Goal: Task Accomplishment & Management: Use online tool/utility

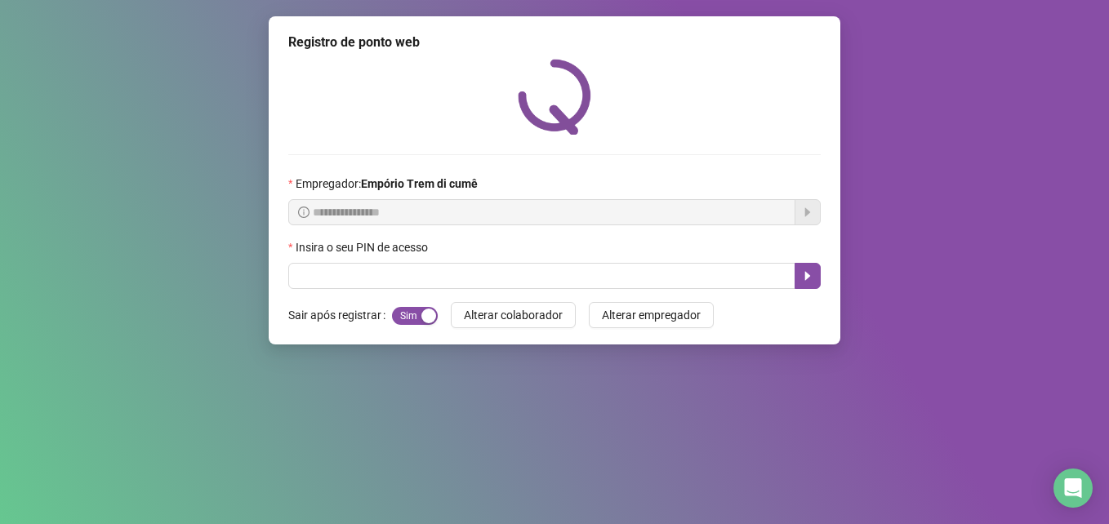
click at [384, 269] on input "text" at bounding box center [541, 276] width 507 height 26
type input "*****"
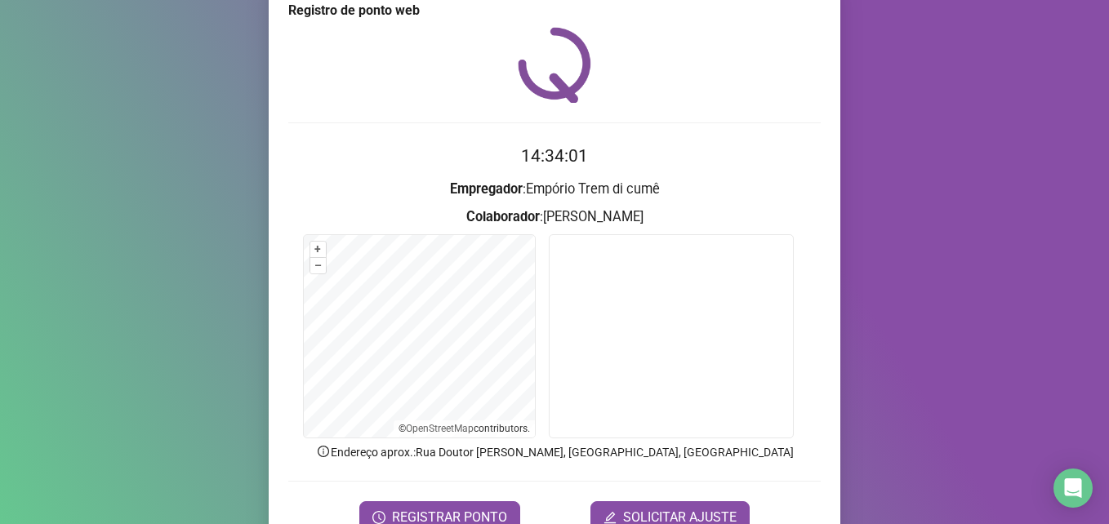
scroll to position [113, 0]
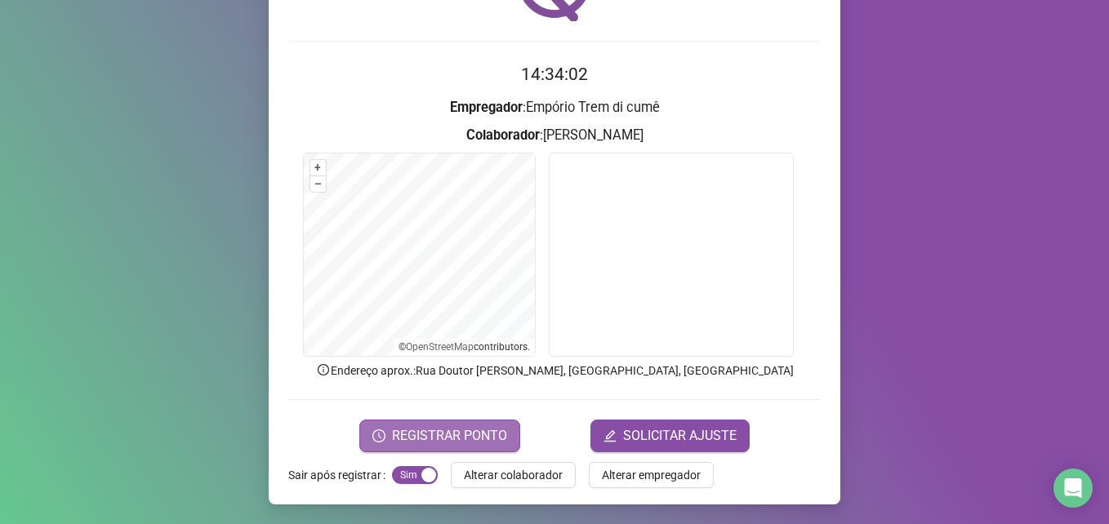
click at [466, 432] on span "REGISTRAR PONTO" at bounding box center [449, 436] width 115 height 20
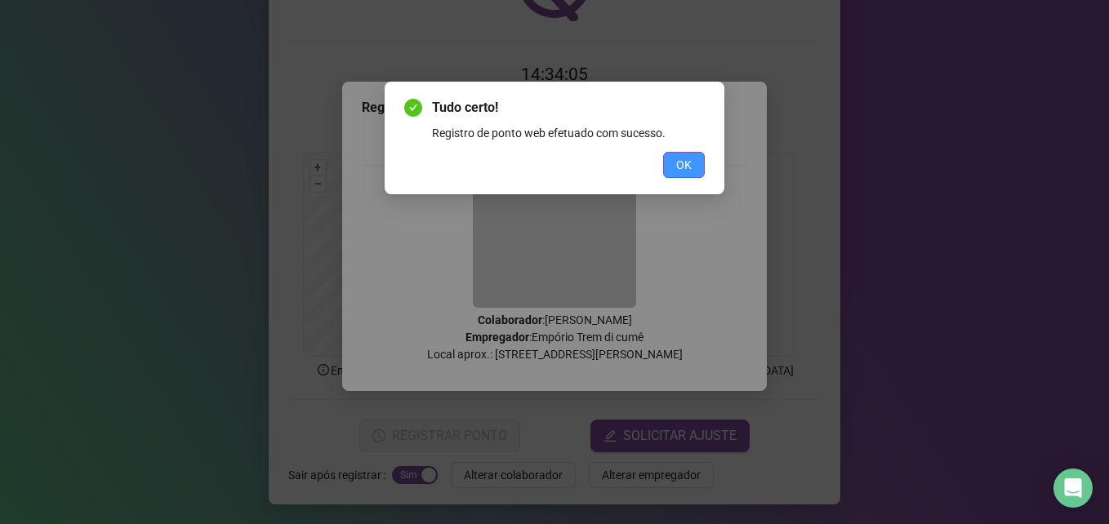
click at [669, 167] on button "OK" at bounding box center [684, 165] width 42 height 26
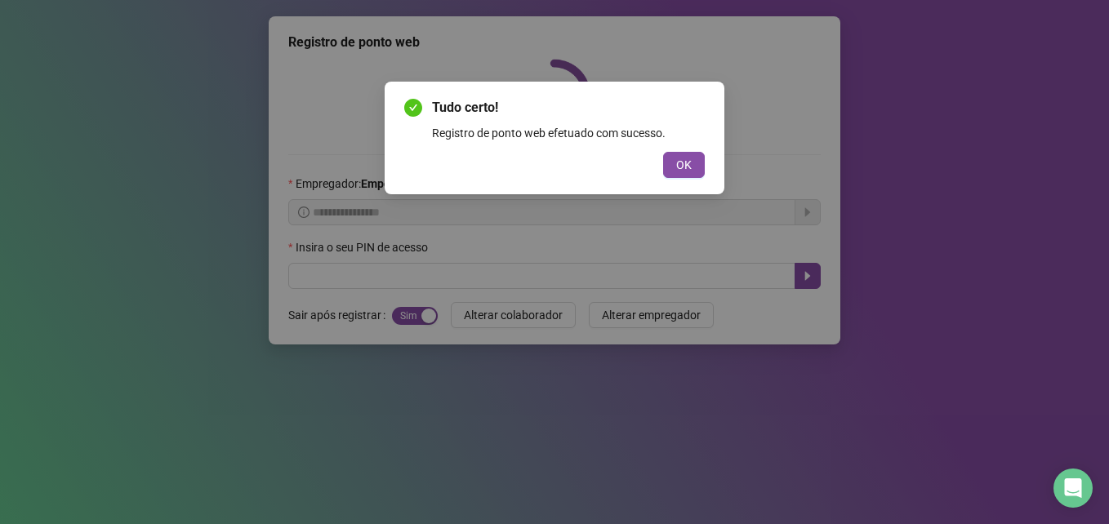
scroll to position [0, 0]
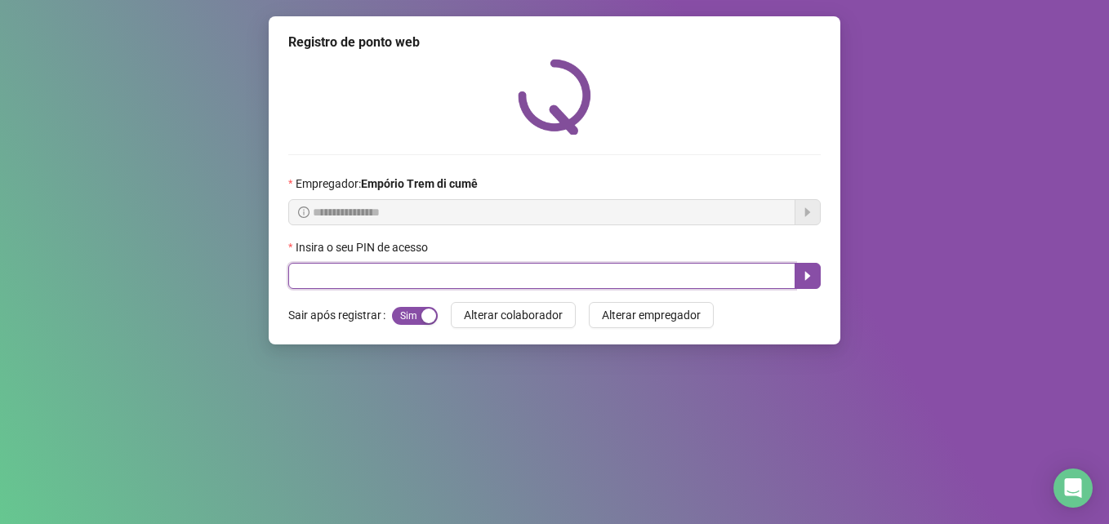
click at [398, 267] on input "text" at bounding box center [541, 276] width 507 height 26
type input "*****"
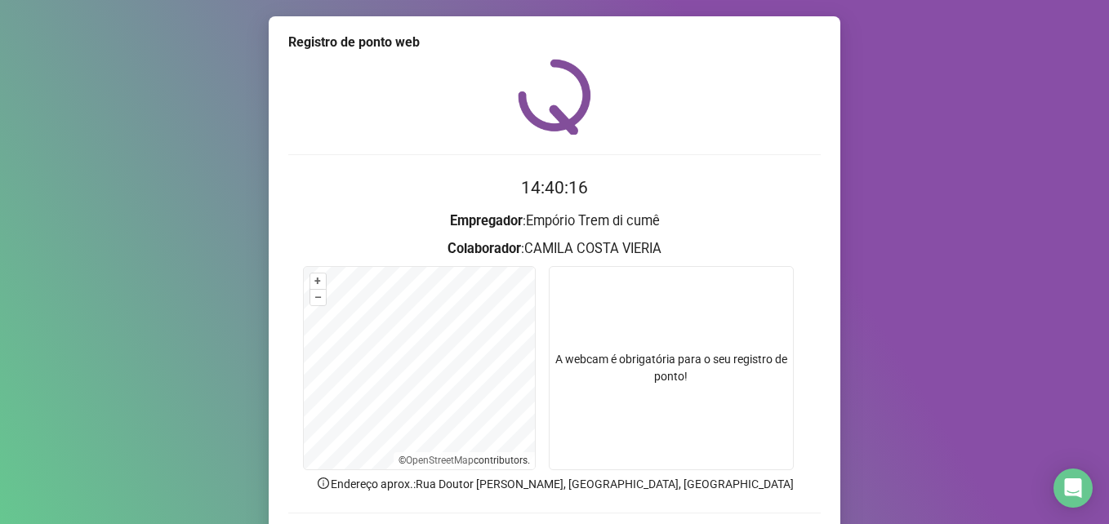
scroll to position [113, 0]
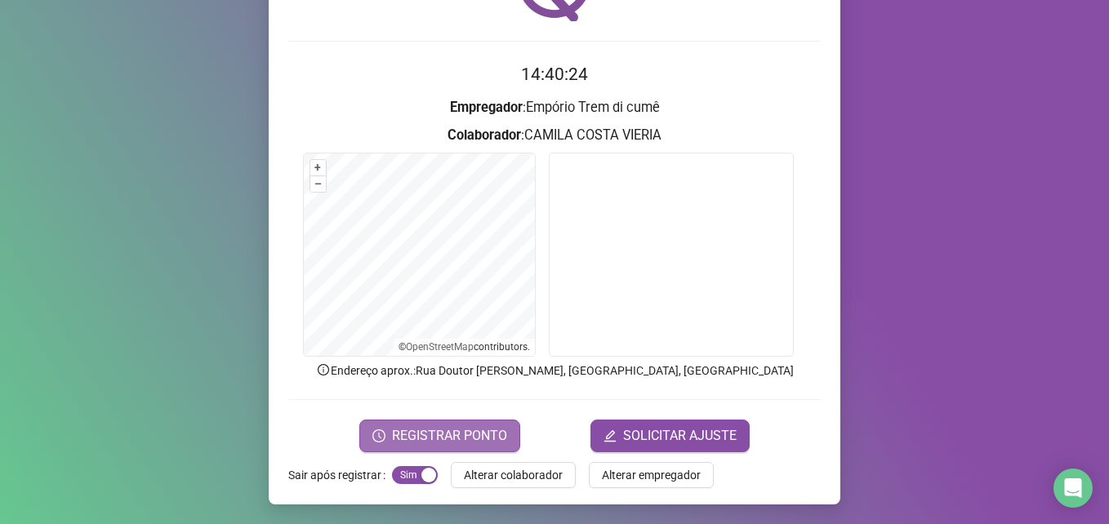
click at [409, 429] on span "REGISTRAR PONTO" at bounding box center [449, 436] width 115 height 20
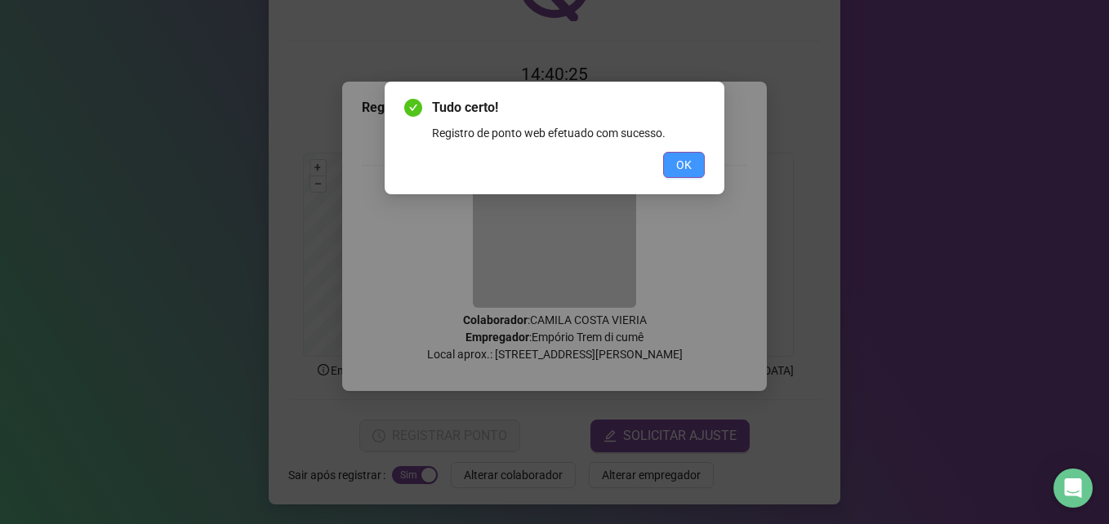
click at [674, 163] on button "OK" at bounding box center [684, 165] width 42 height 26
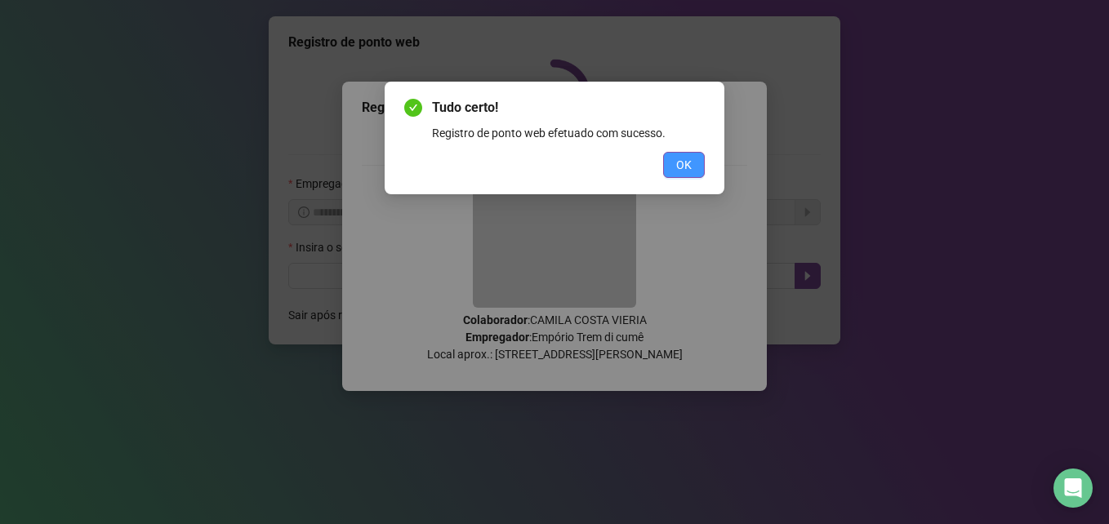
scroll to position [0, 0]
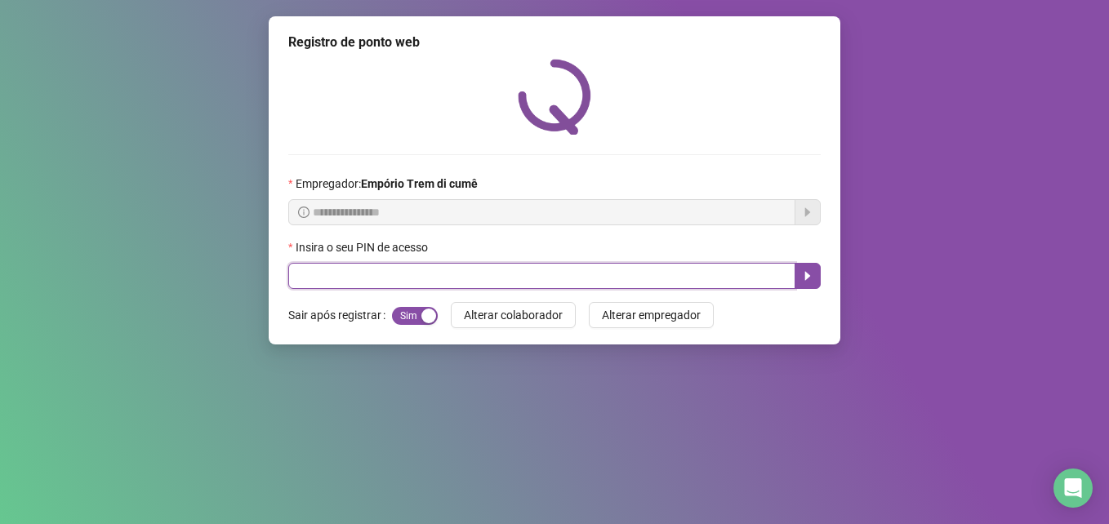
click at [336, 271] on input "text" at bounding box center [541, 276] width 507 height 26
type input "*****"
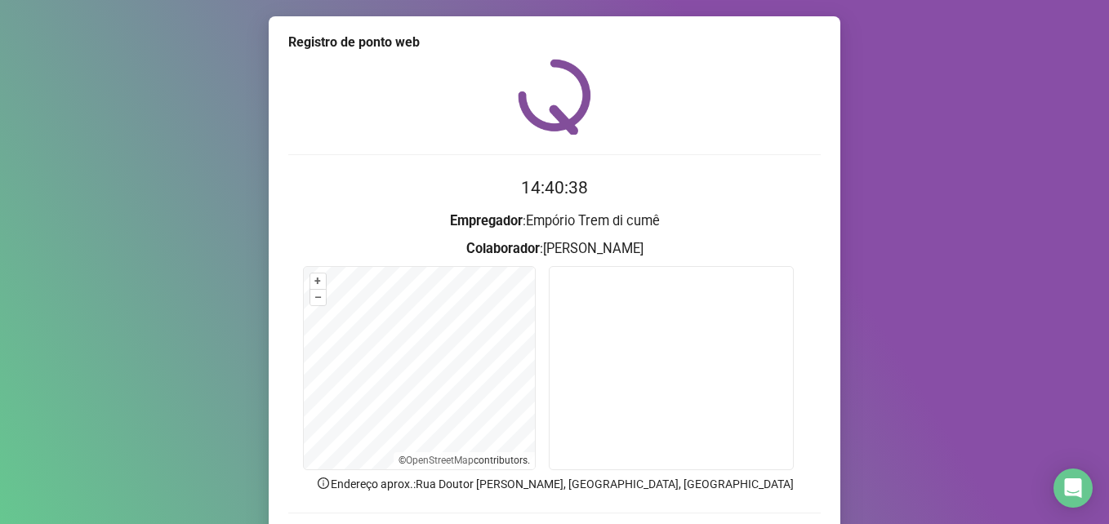
scroll to position [113, 0]
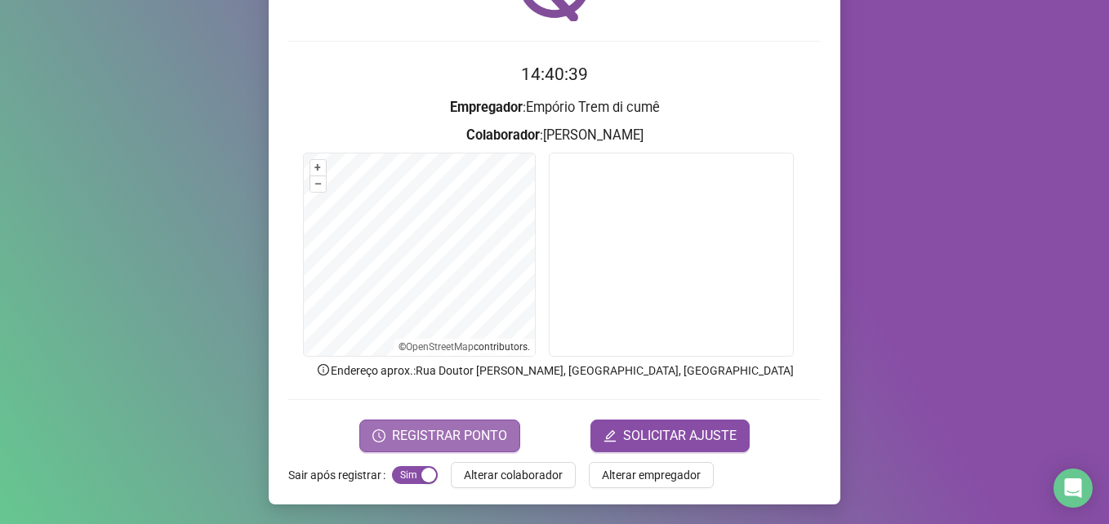
click at [442, 440] on span "REGISTRAR PONTO" at bounding box center [449, 436] width 115 height 20
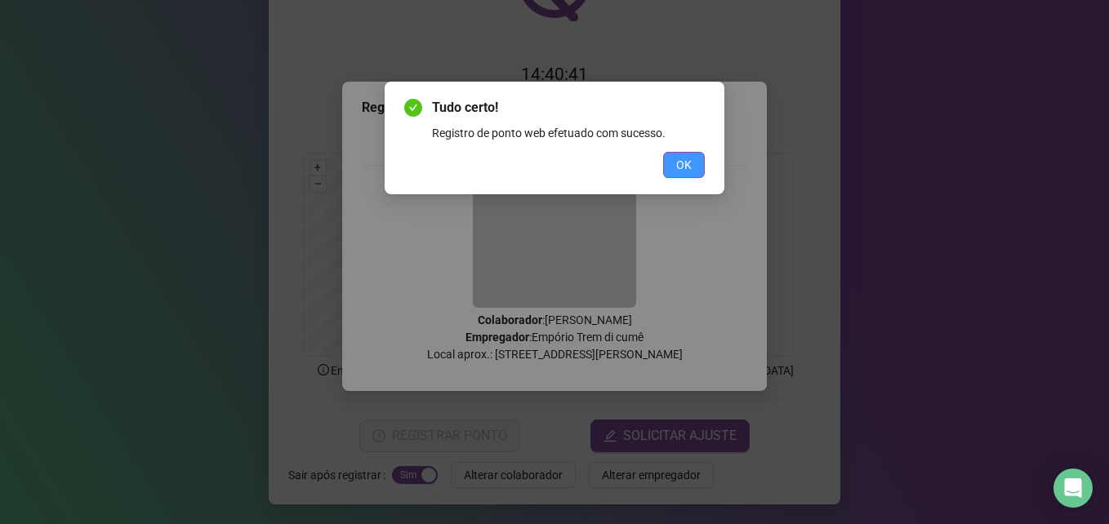
click at [681, 164] on span "OK" at bounding box center [684, 165] width 16 height 18
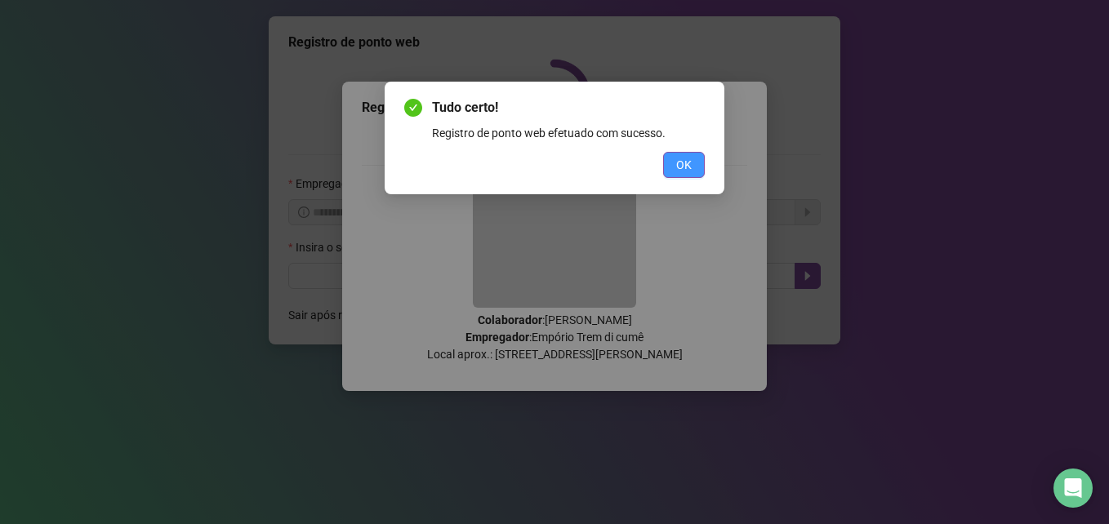
scroll to position [0, 0]
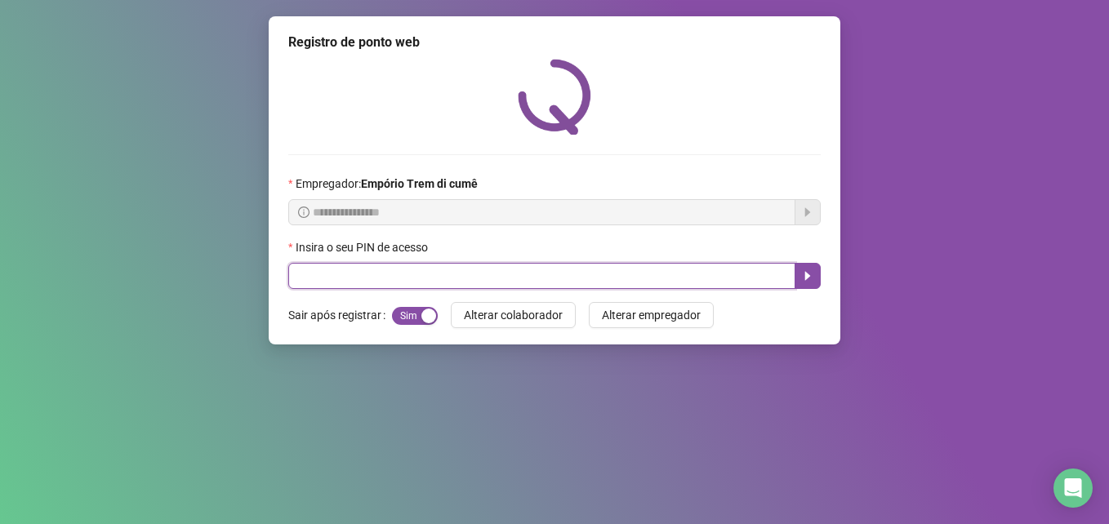
click at [481, 278] on input "text" at bounding box center [541, 276] width 507 height 26
type input "*****"
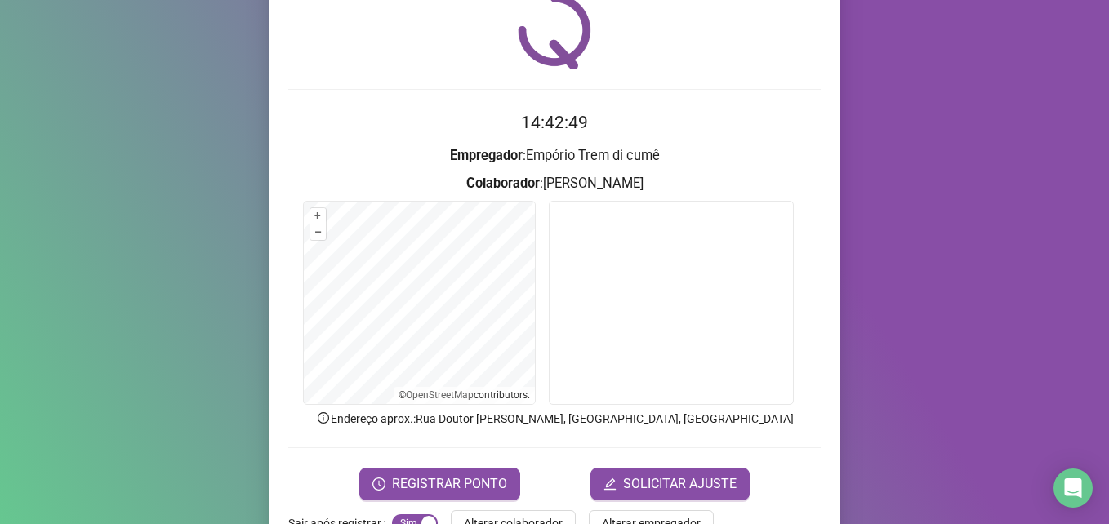
scroll to position [113, 0]
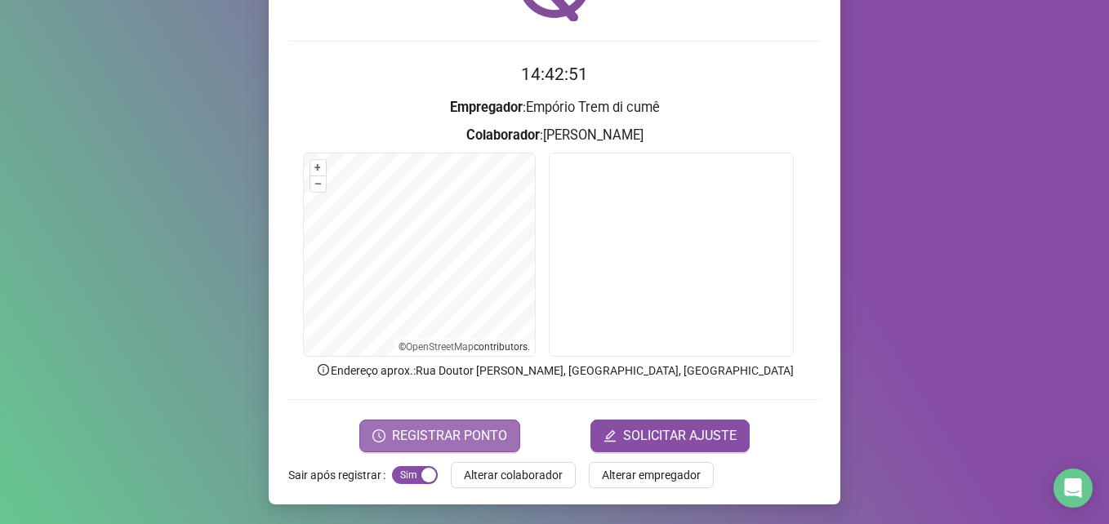
click at [420, 433] on span "REGISTRAR PONTO" at bounding box center [449, 436] width 115 height 20
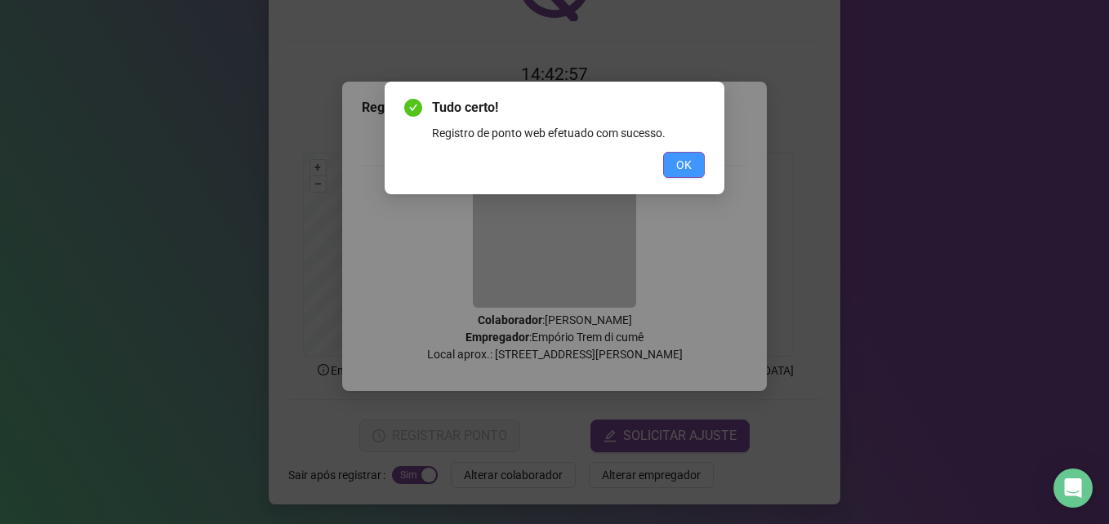
click at [673, 160] on button "OK" at bounding box center [684, 165] width 42 height 26
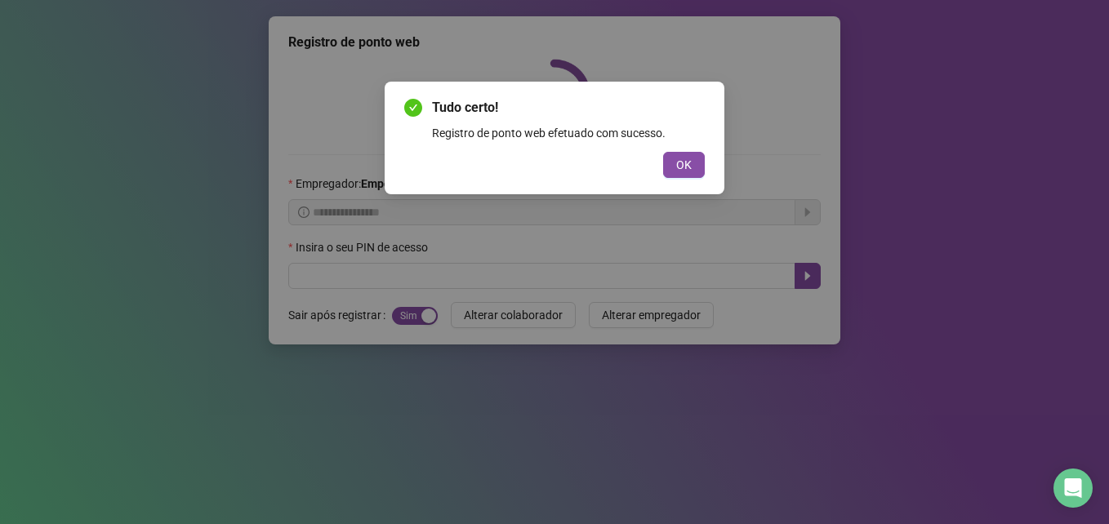
scroll to position [0, 0]
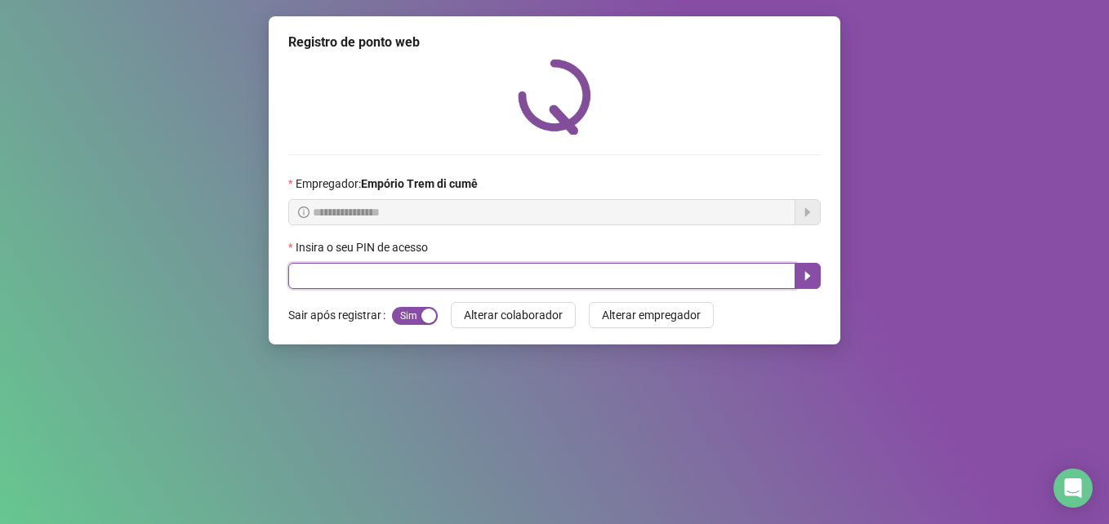
click at [404, 282] on input "text" at bounding box center [541, 276] width 507 height 26
type input "*****"
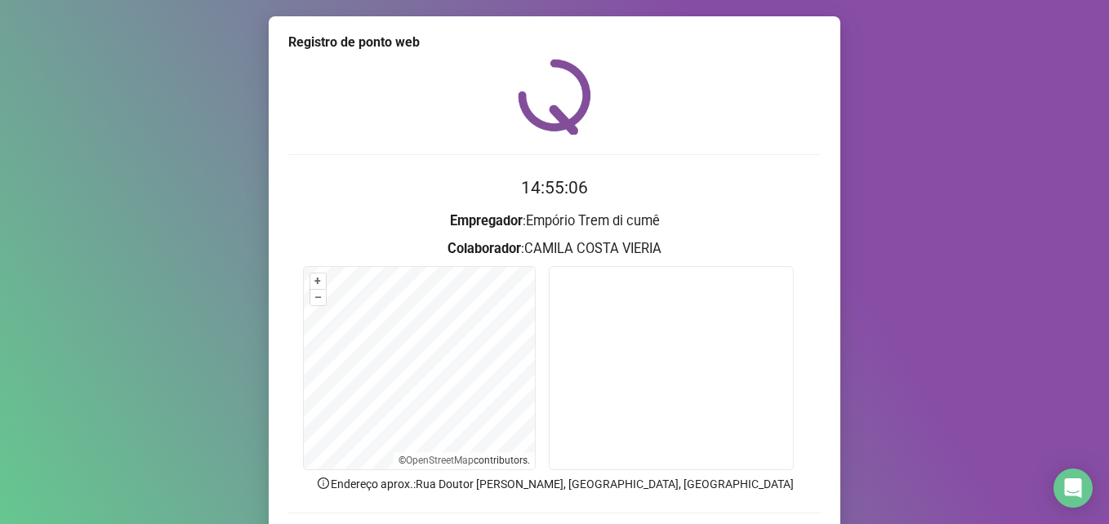
scroll to position [113, 0]
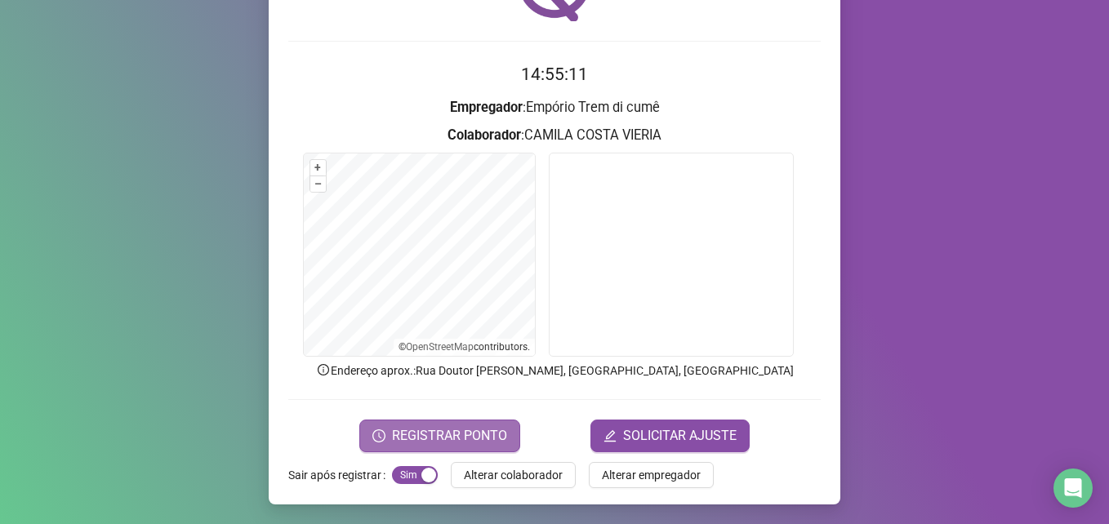
click at [462, 435] on span "REGISTRAR PONTO" at bounding box center [449, 436] width 115 height 20
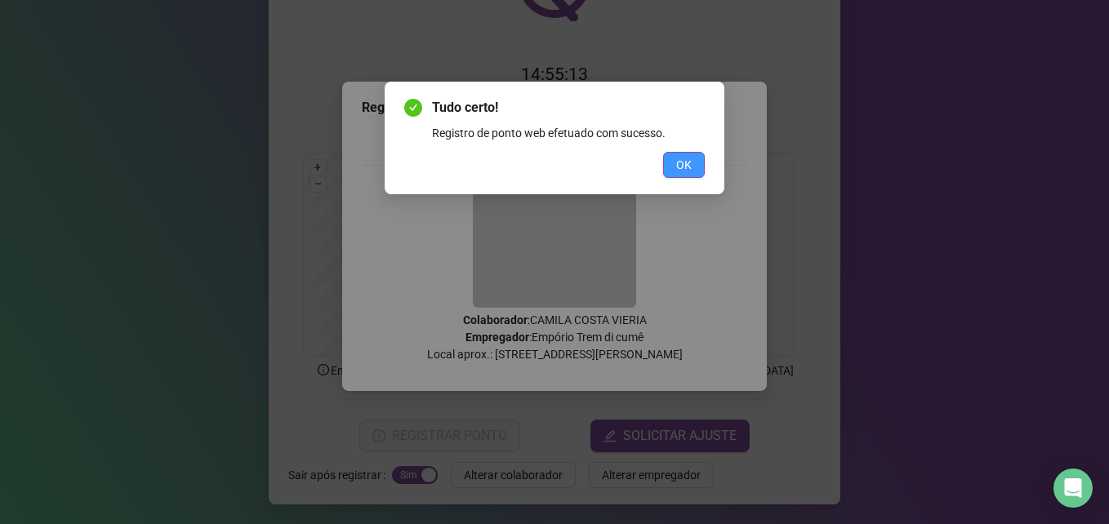
click at [675, 169] on button "OK" at bounding box center [684, 165] width 42 height 26
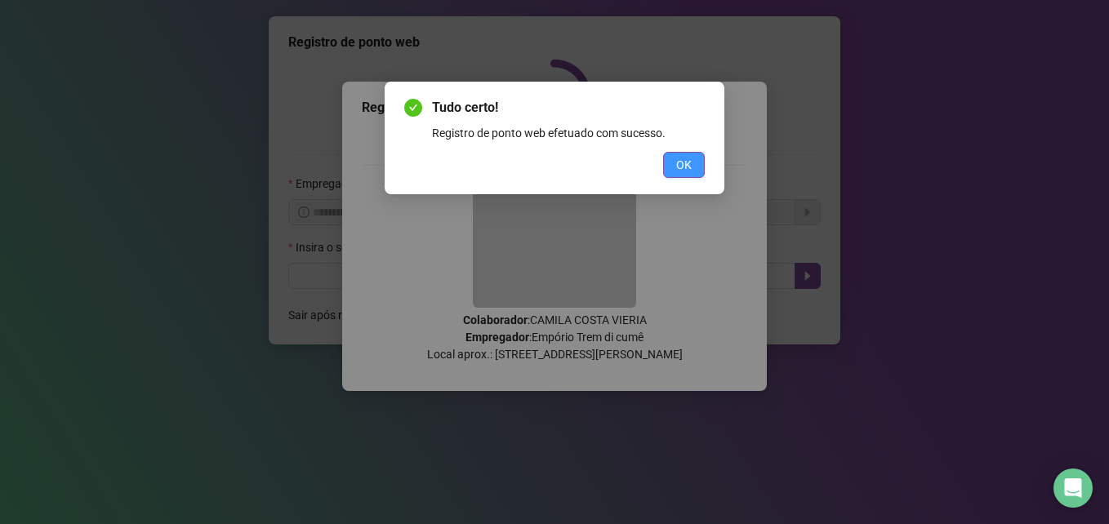
scroll to position [0, 0]
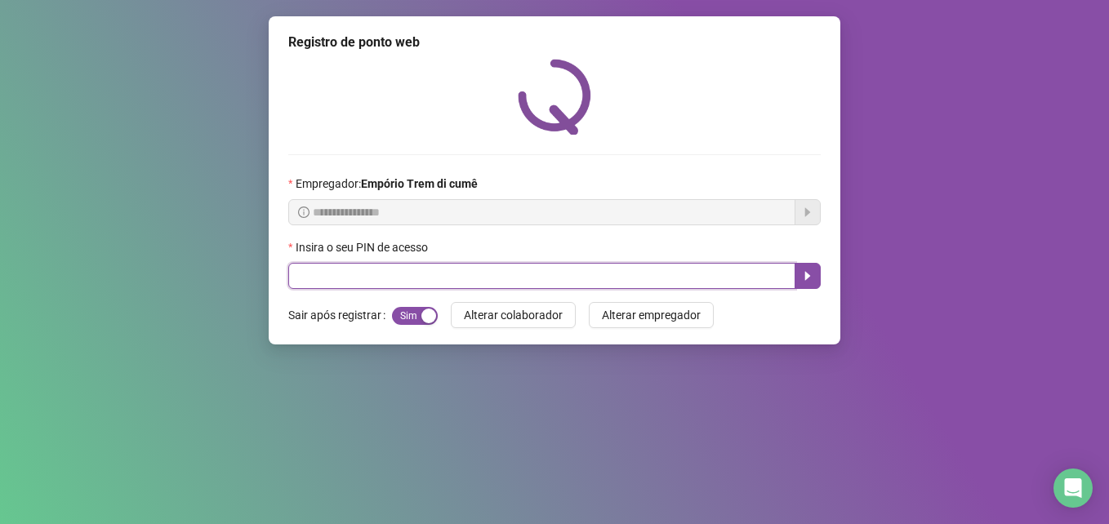
click at [352, 282] on input "text" at bounding box center [541, 276] width 507 height 26
type input "*****"
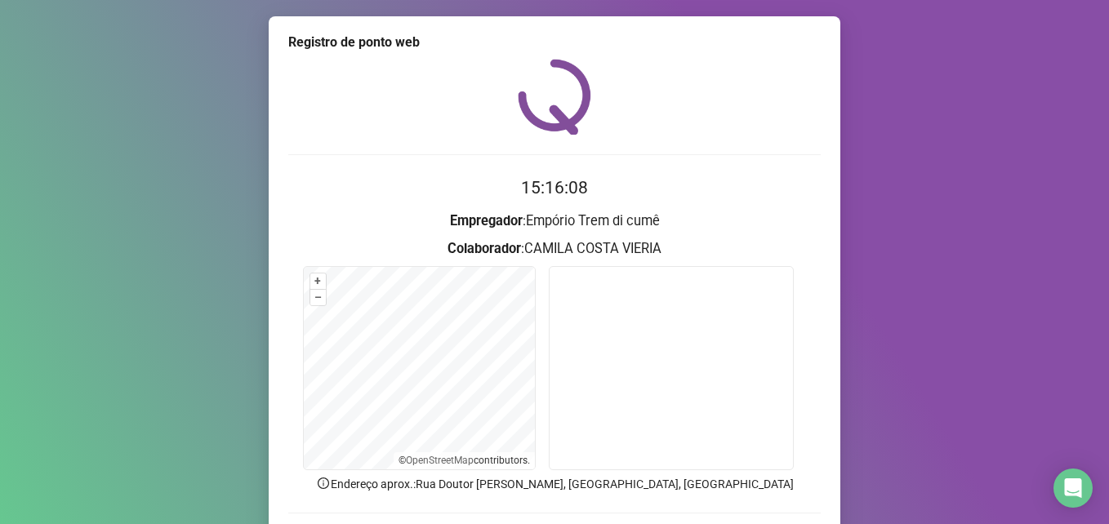
scroll to position [113, 0]
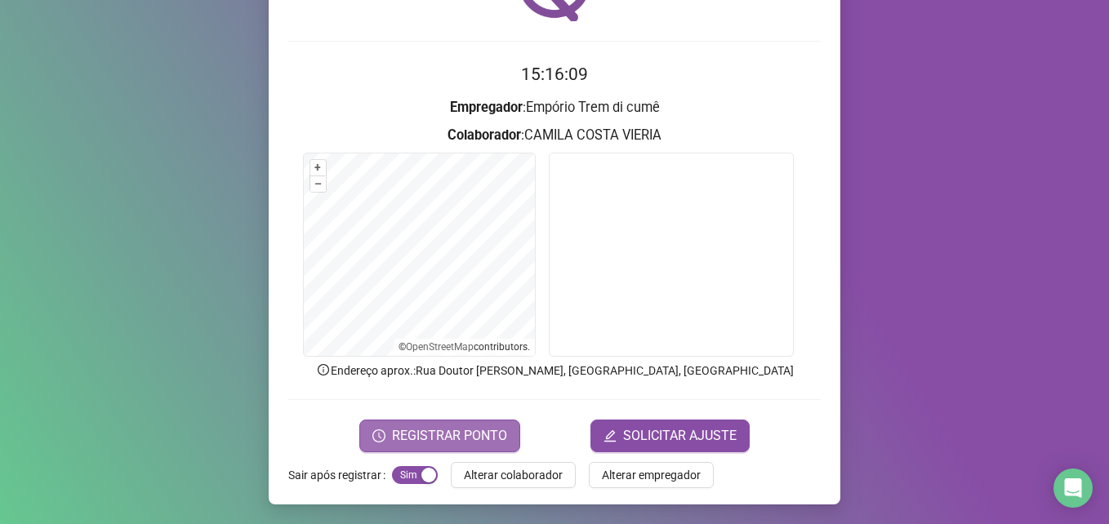
click at [442, 438] on span "REGISTRAR PONTO" at bounding box center [449, 436] width 115 height 20
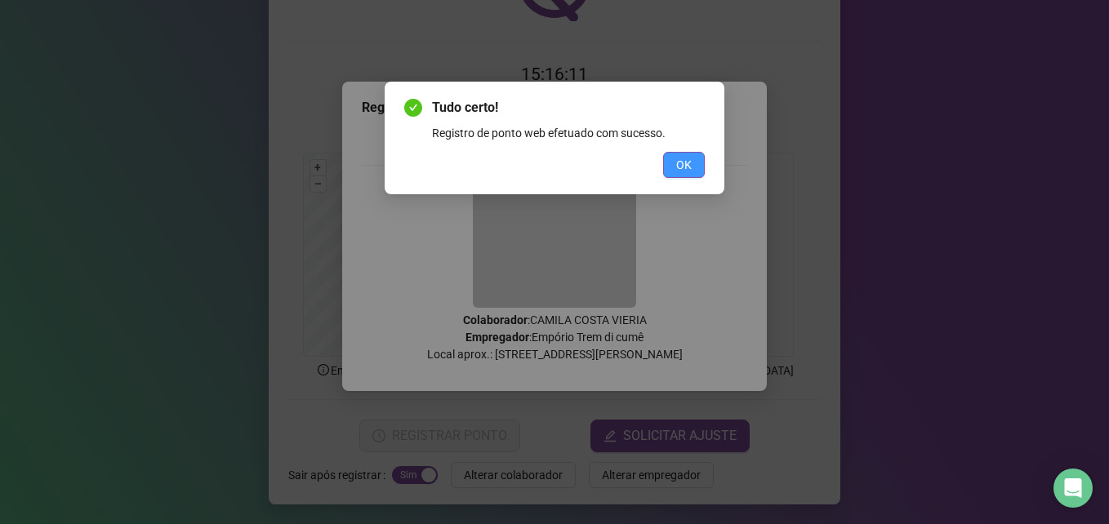
click at [677, 161] on span "OK" at bounding box center [684, 165] width 16 height 18
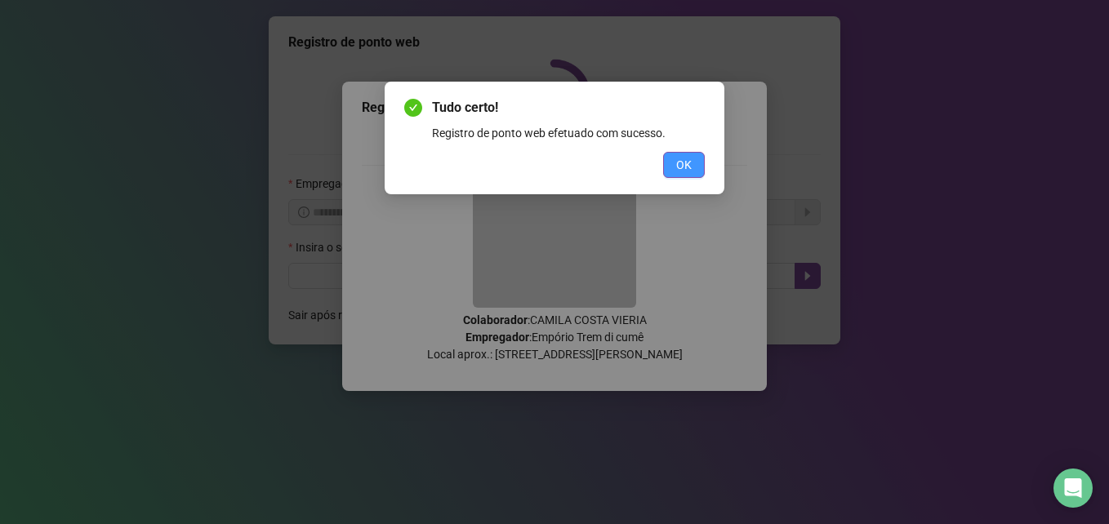
scroll to position [0, 0]
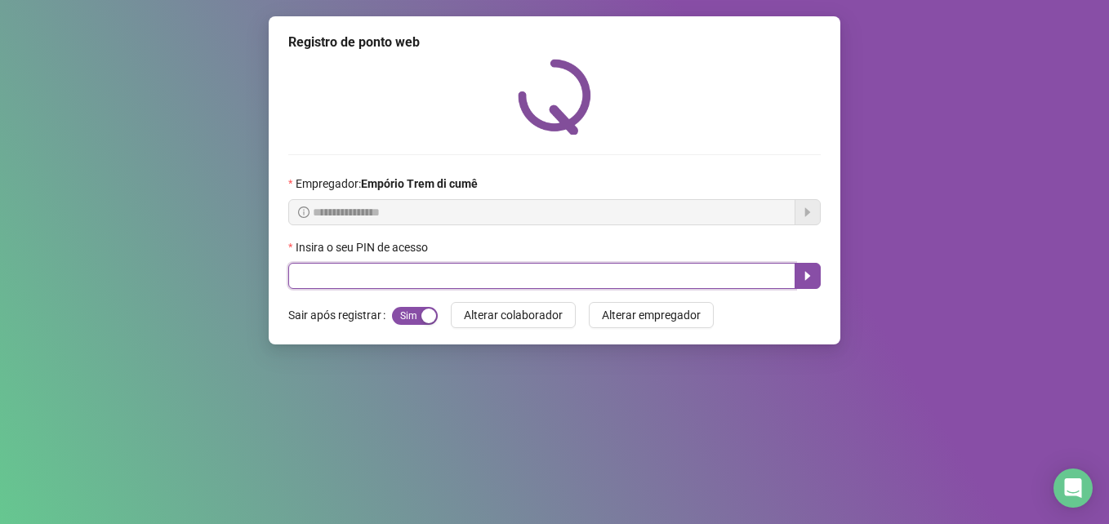
click at [499, 274] on input "text" at bounding box center [541, 276] width 507 height 26
type input "*****"
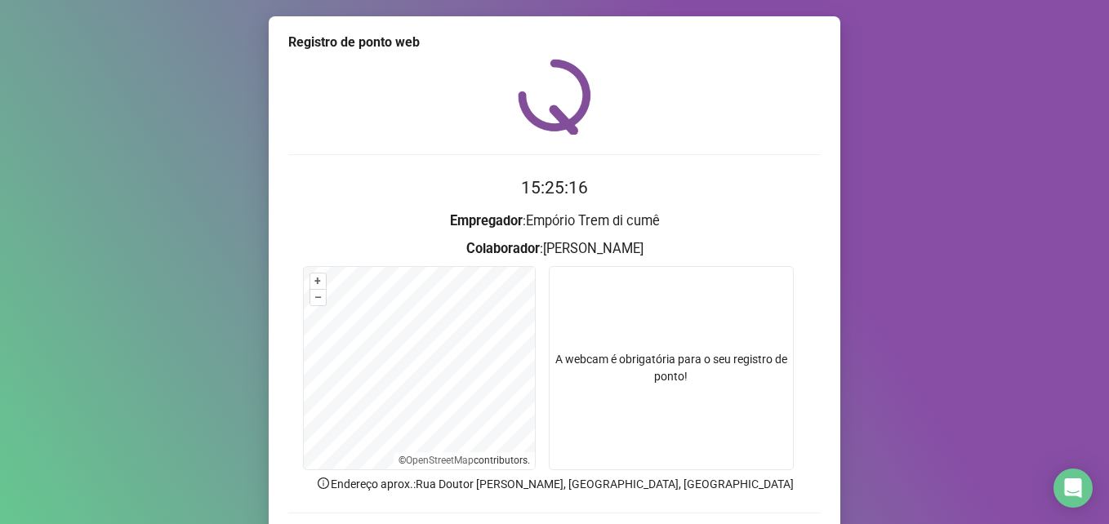
scroll to position [82, 0]
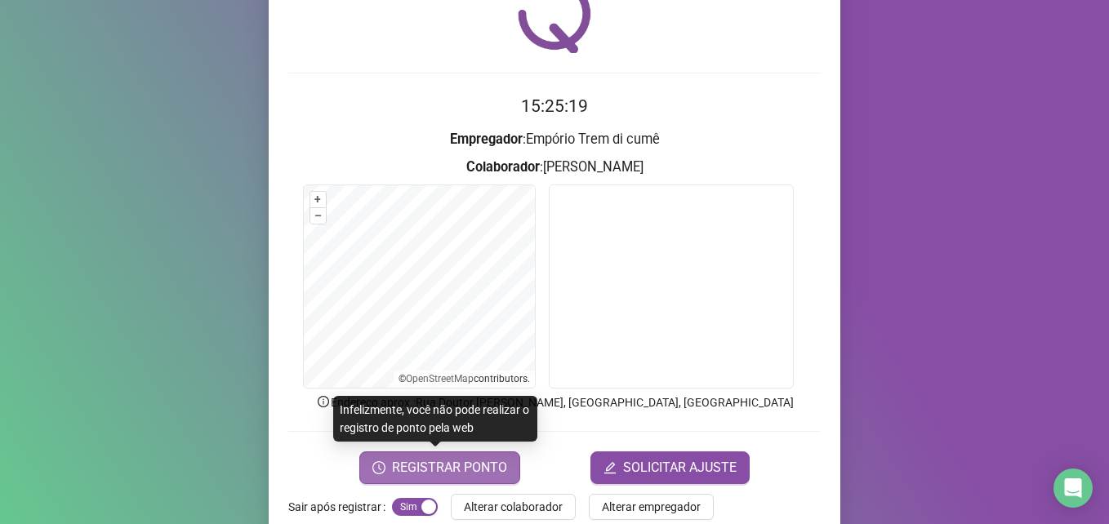
click at [440, 478] on button "REGISTRAR PONTO" at bounding box center [439, 467] width 161 height 33
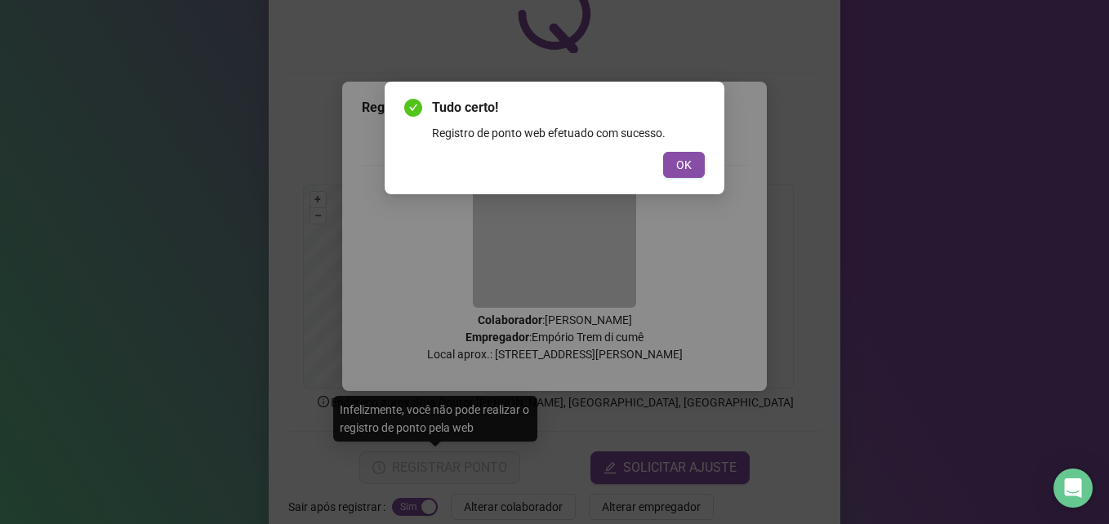
click at [687, 149] on div "Tudo certo! Registro de ponto web efetuado com sucesso. OK" at bounding box center [554, 138] width 300 height 80
click at [682, 168] on span "OK" at bounding box center [684, 165] width 16 height 18
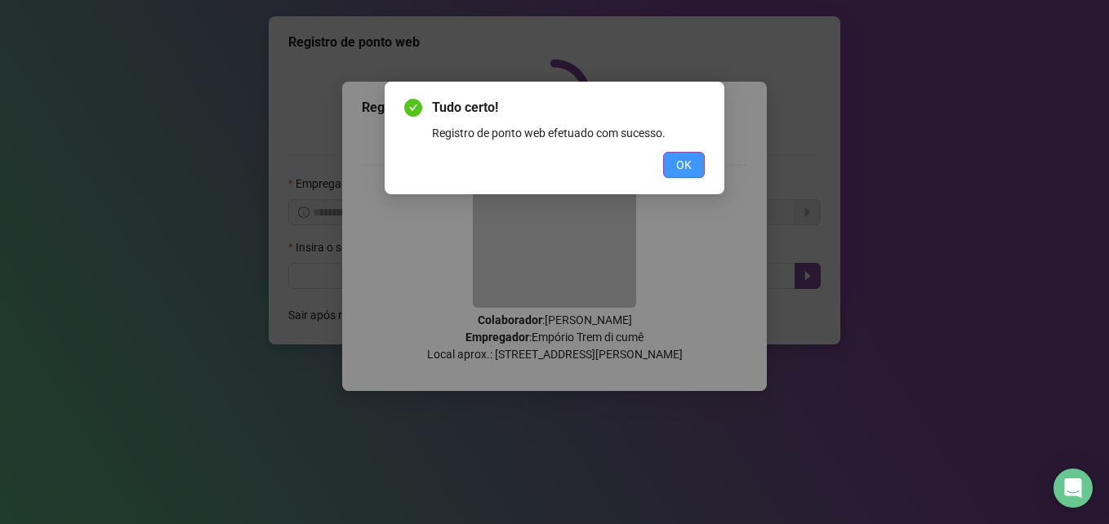
scroll to position [0, 0]
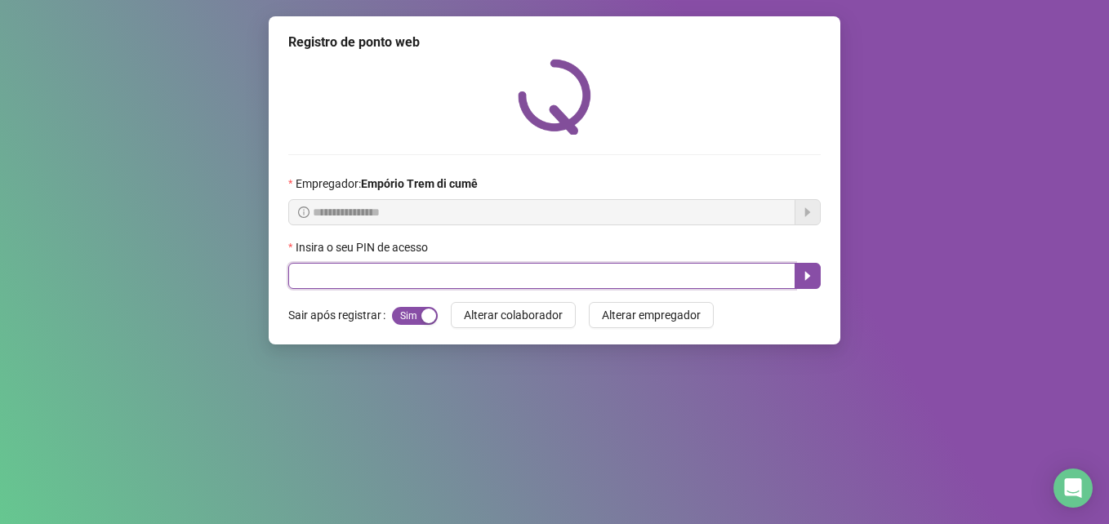
click at [567, 273] on input "text" at bounding box center [541, 276] width 507 height 26
type input "*****"
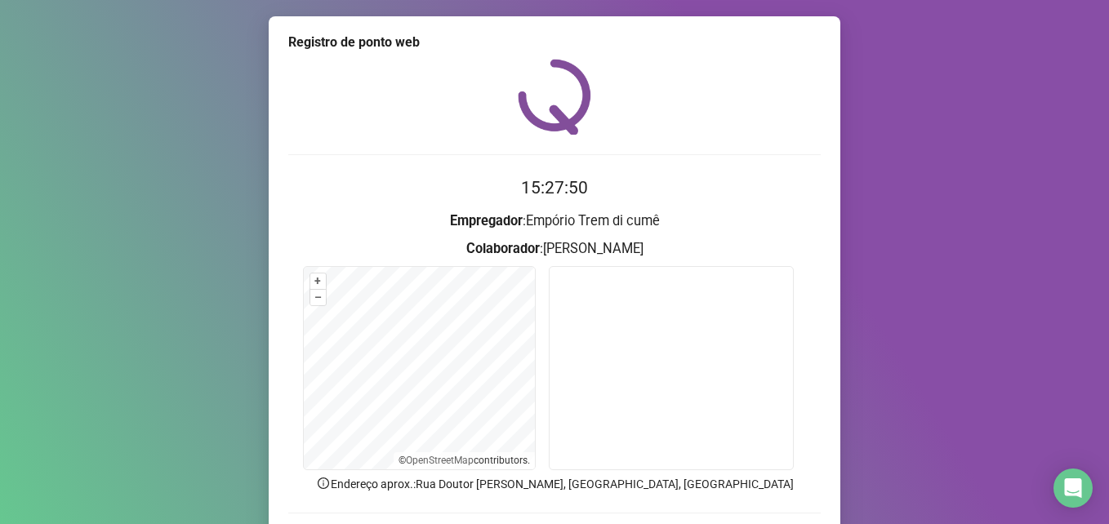
scroll to position [113, 0]
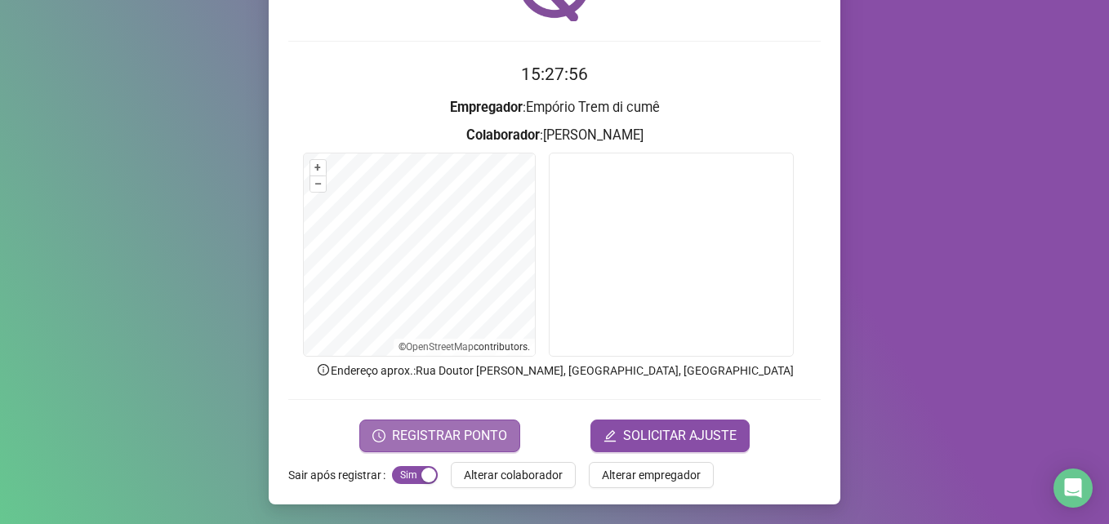
click at [384, 440] on button "REGISTRAR PONTO" at bounding box center [439, 436] width 161 height 33
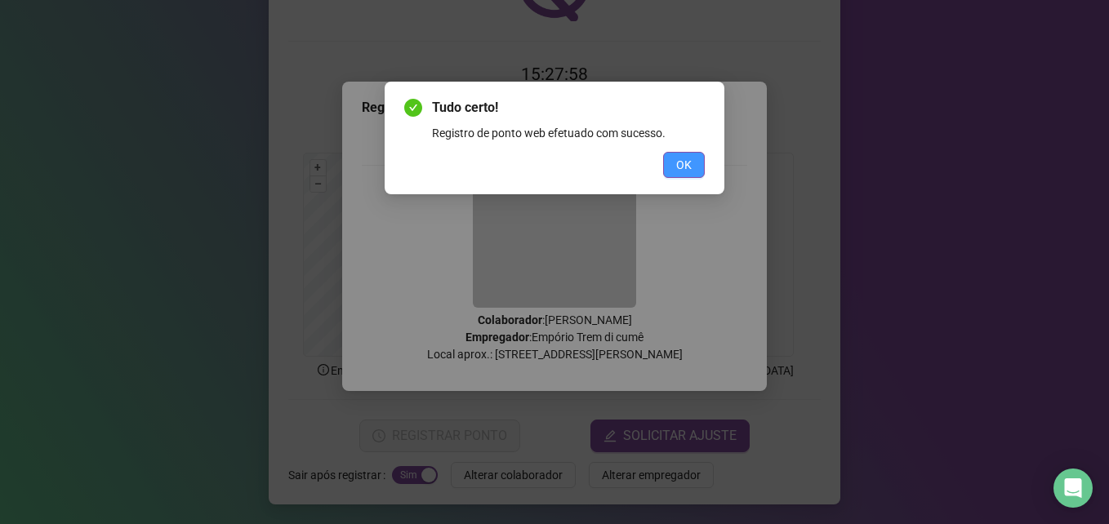
click at [669, 172] on button "OK" at bounding box center [684, 165] width 42 height 26
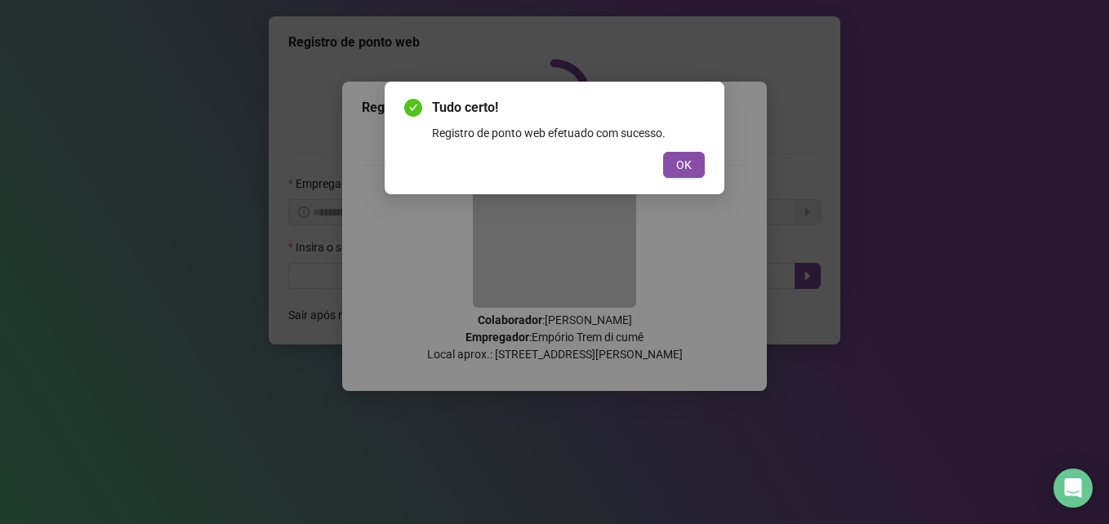
scroll to position [0, 0]
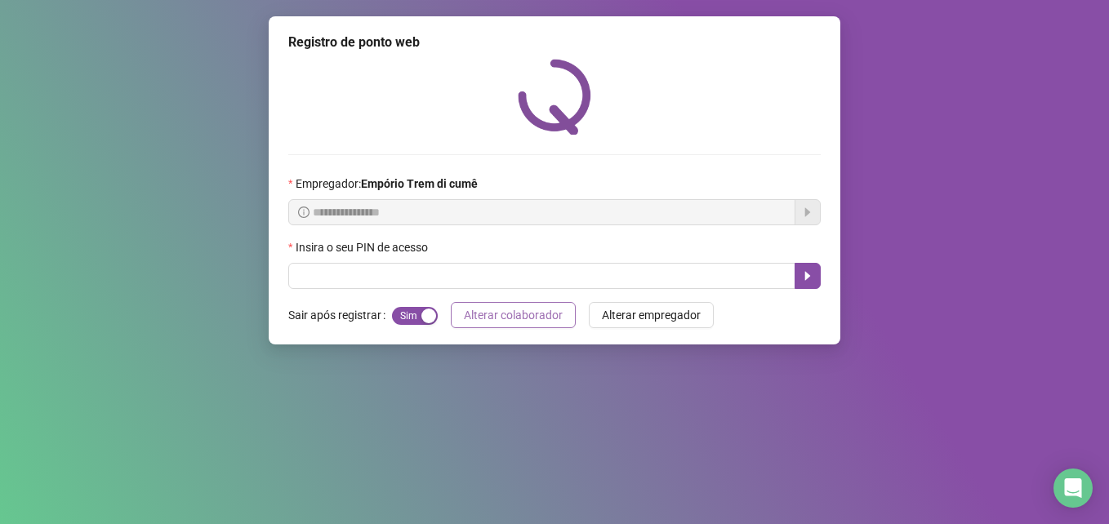
click at [487, 321] on span "Alterar colaborador" at bounding box center [513, 315] width 99 height 18
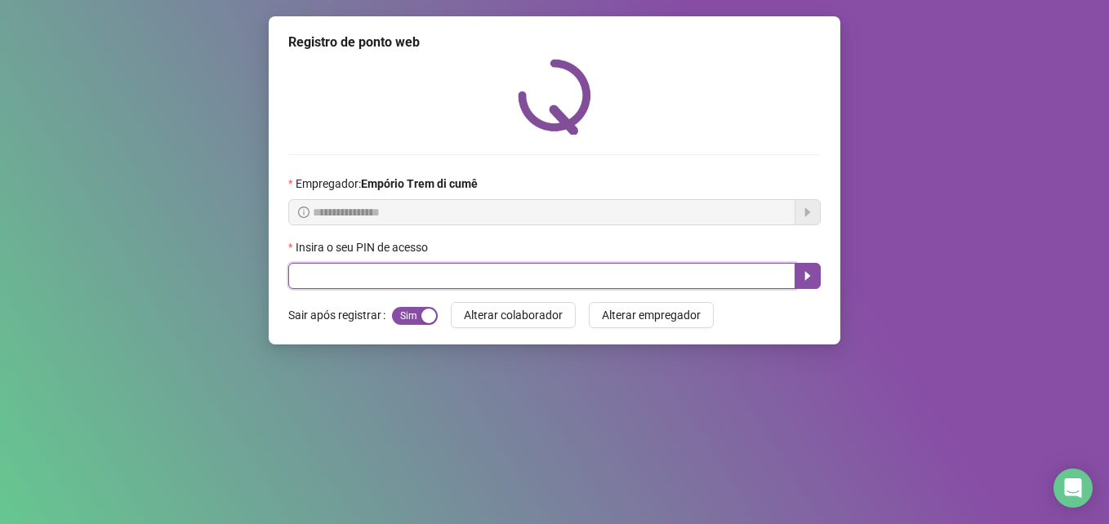
click at [611, 280] on input "text" at bounding box center [541, 276] width 507 height 26
type input "*****"
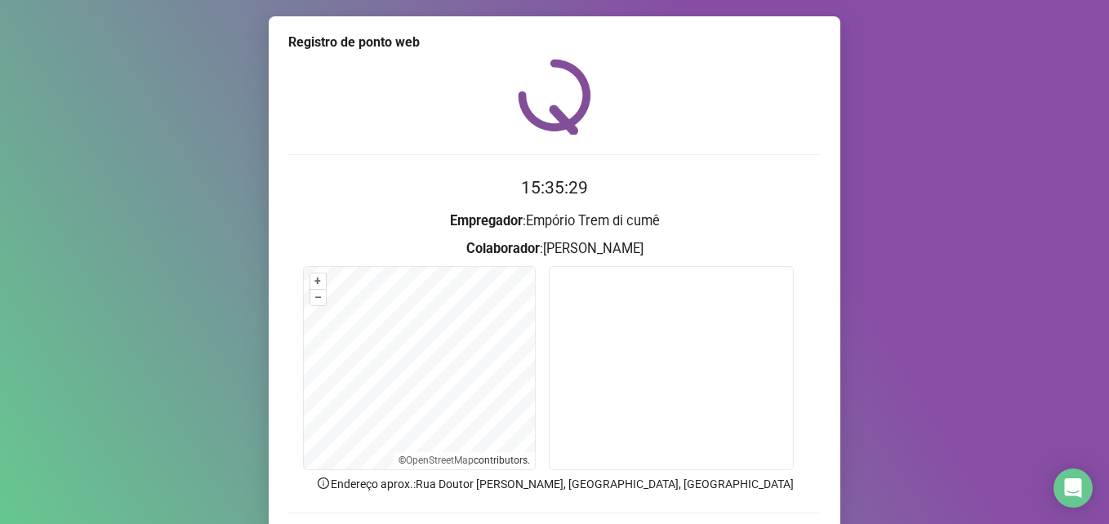
scroll to position [113, 0]
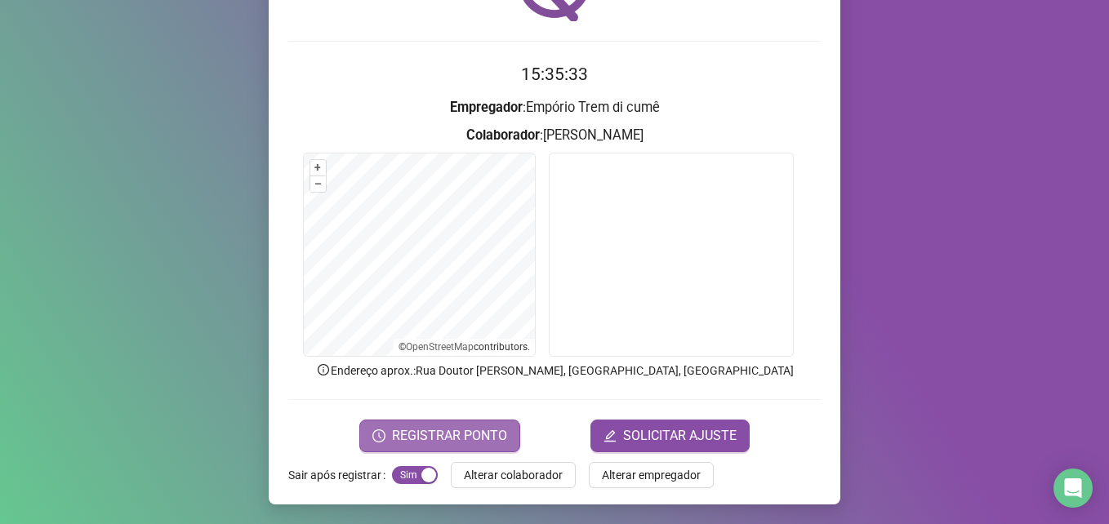
click at [441, 433] on span "REGISTRAR PONTO" at bounding box center [449, 436] width 115 height 20
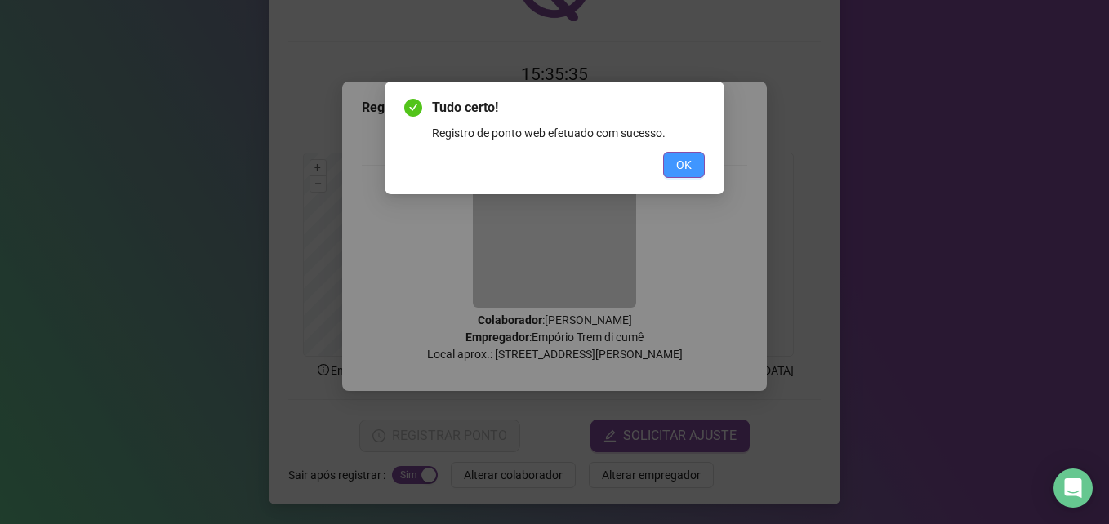
click at [691, 165] on span "OK" at bounding box center [684, 165] width 16 height 18
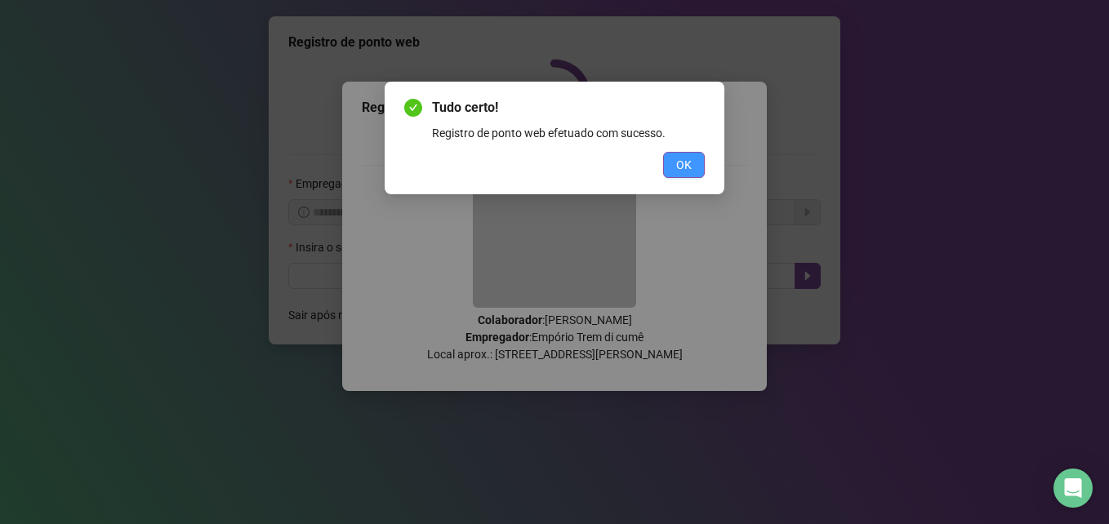
scroll to position [0, 0]
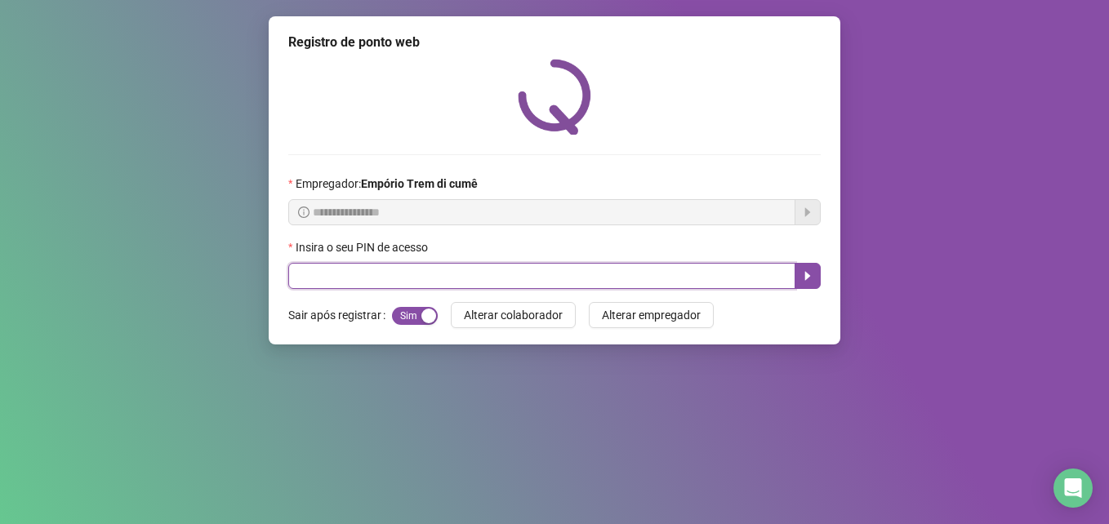
click at [647, 272] on input "text" at bounding box center [541, 276] width 507 height 26
type input "*****"
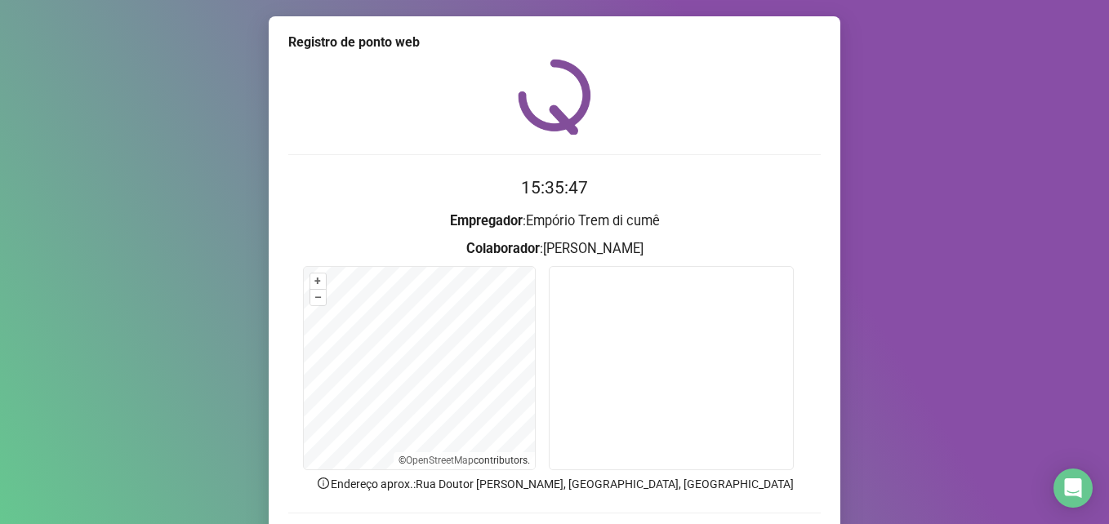
scroll to position [113, 0]
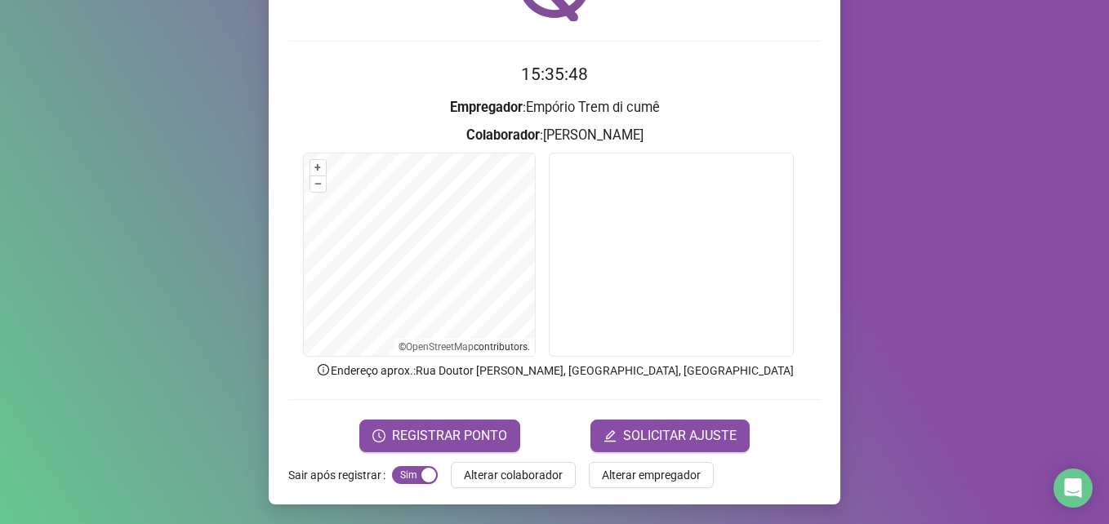
click at [487, 460] on div "Registro de ponto web 15:35:48 Empregador : [PERSON_NAME] di cumê Colaborador :…" at bounding box center [554, 204] width 571 height 602
click at [483, 451] on button "REGISTRAR PONTO" at bounding box center [439, 436] width 161 height 33
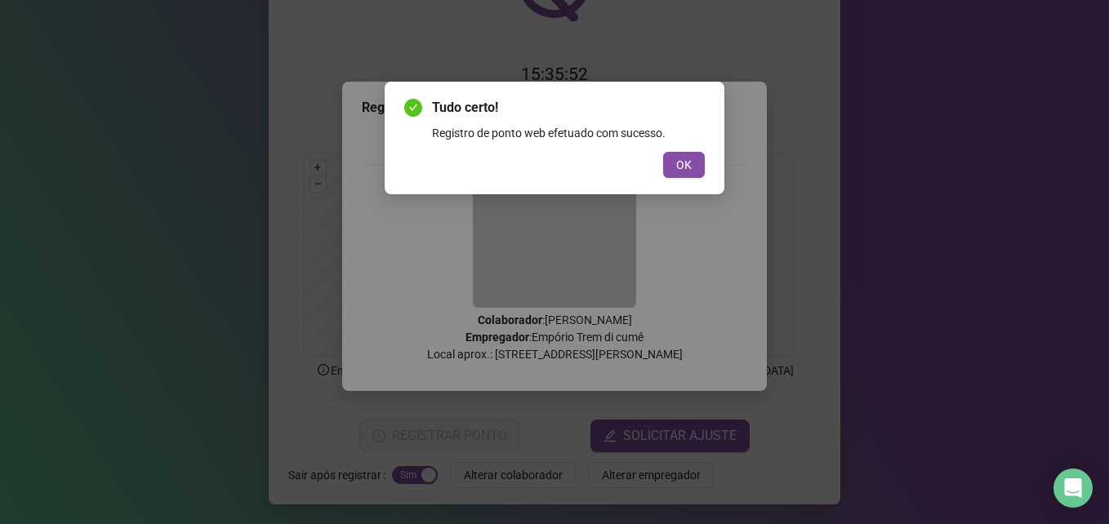
drag, startPoint x: 672, startPoint y: 180, endPoint x: 691, endPoint y: 180, distance: 18.8
click at [672, 181] on div "Tudo certo! Registro de ponto web efetuado com sucesso. OK" at bounding box center [555, 138] width 340 height 113
click at [696, 179] on div "Tudo certo! Registro de ponto web efetuado com sucesso. OK" at bounding box center [555, 138] width 340 height 113
click at [696, 166] on button "OK" at bounding box center [684, 165] width 42 height 26
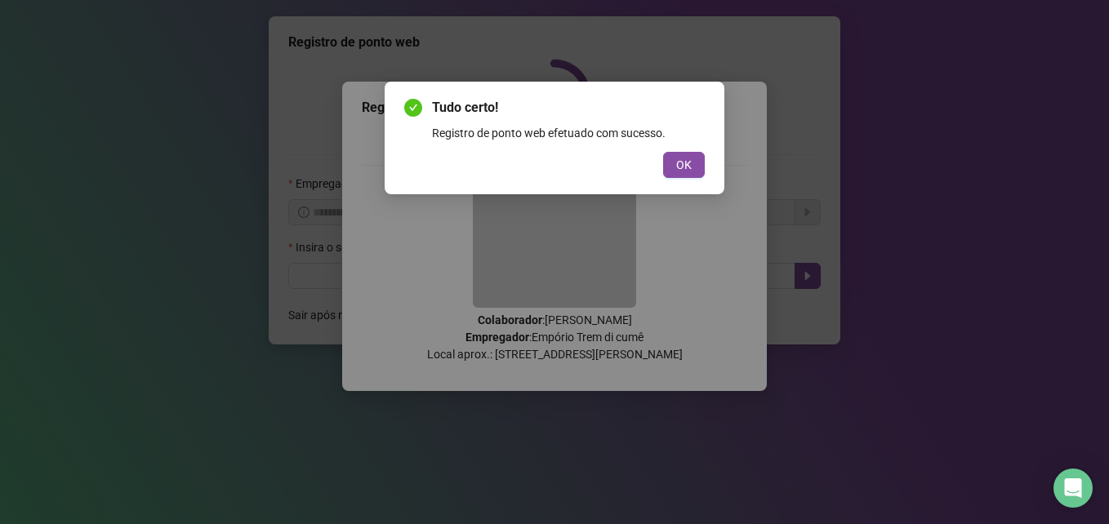
scroll to position [0, 0]
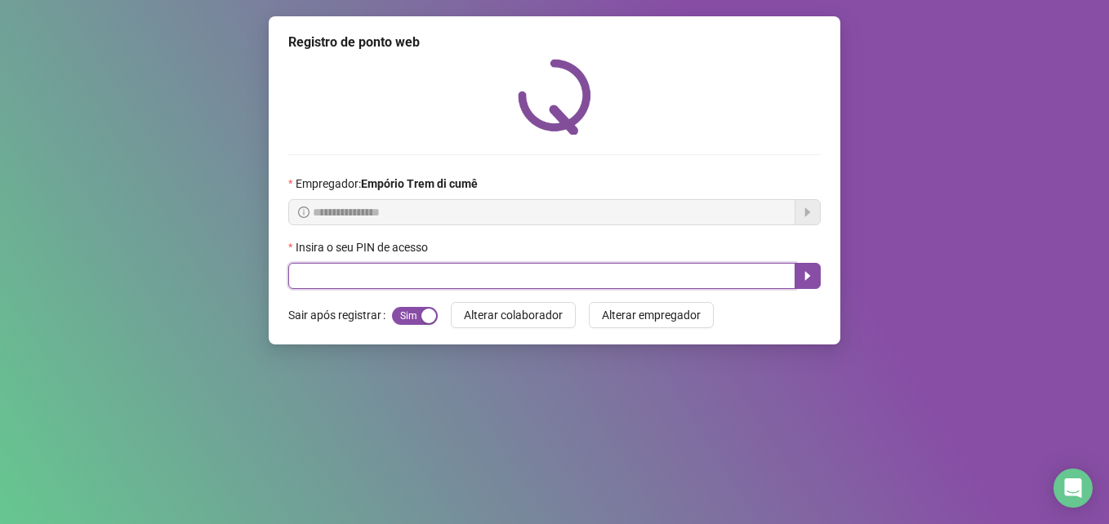
click at [320, 273] on input "text" at bounding box center [541, 276] width 507 height 26
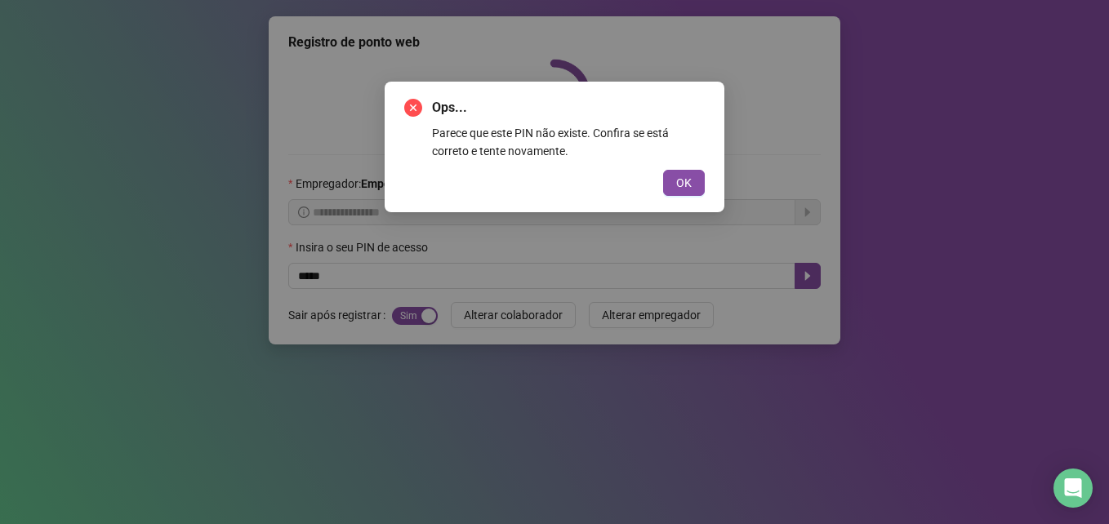
click at [359, 274] on div "Ops... Parece que este PIN não existe. Confira se está correto e tente novament…" at bounding box center [554, 262] width 1109 height 524
click at [685, 185] on span "OK" at bounding box center [684, 183] width 16 height 18
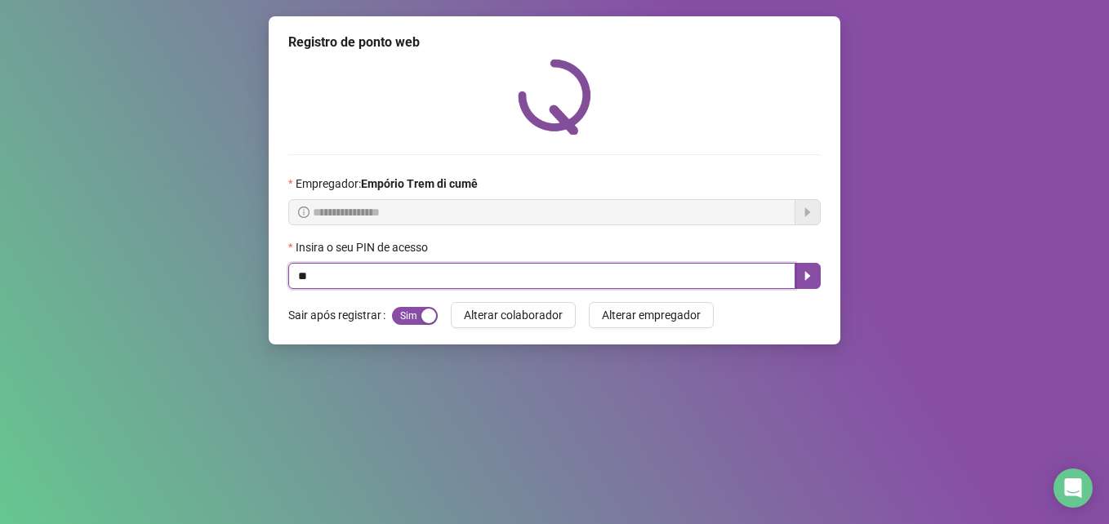
type input "*"
type input "*****"
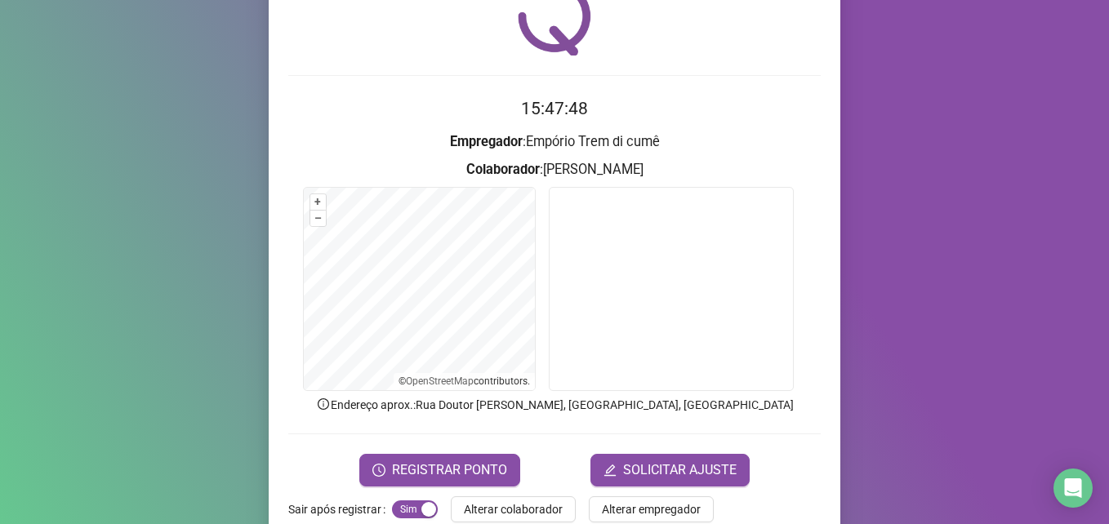
scroll to position [113, 0]
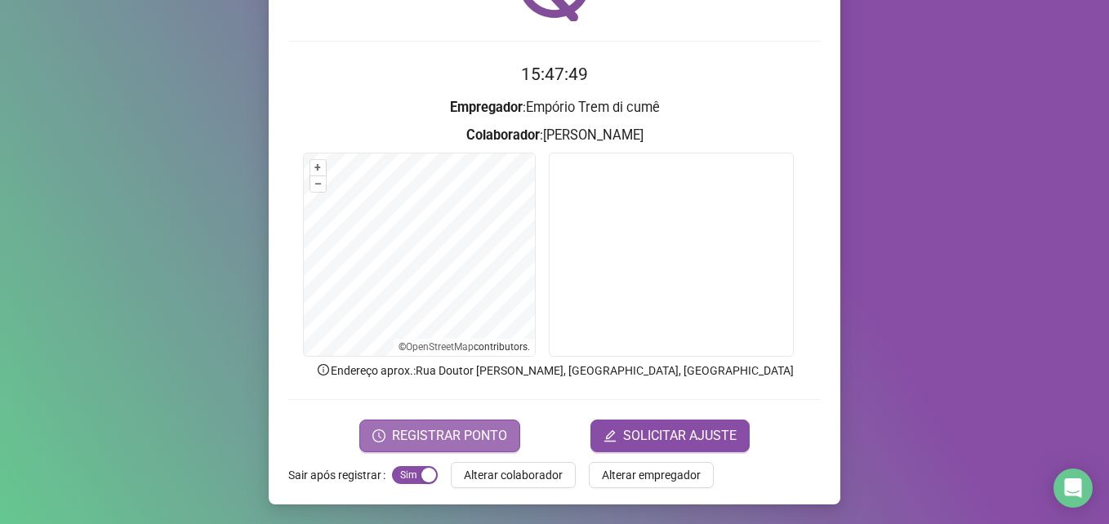
click at [395, 438] on span "REGISTRAR PONTO" at bounding box center [449, 436] width 115 height 20
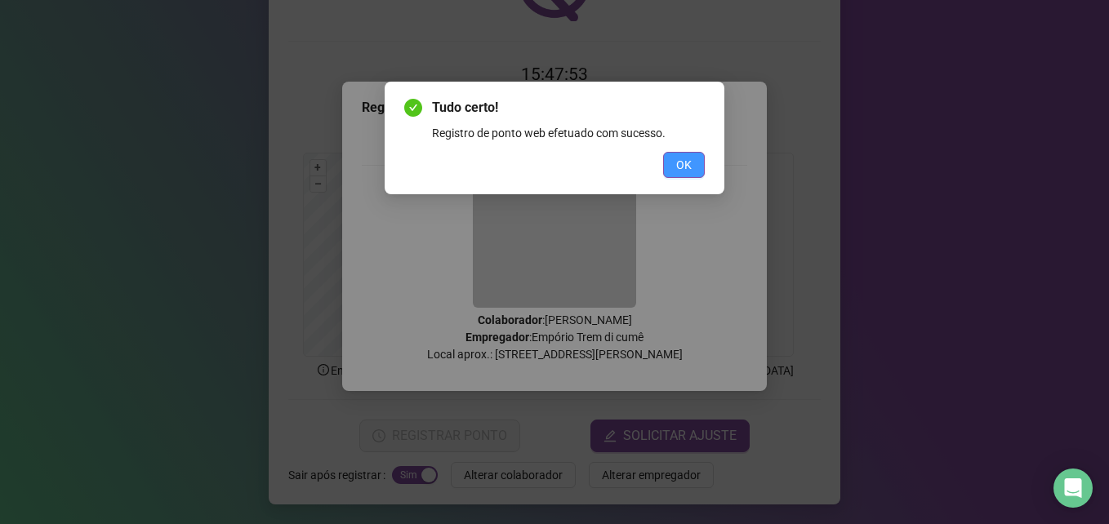
click at [671, 164] on button "OK" at bounding box center [684, 165] width 42 height 26
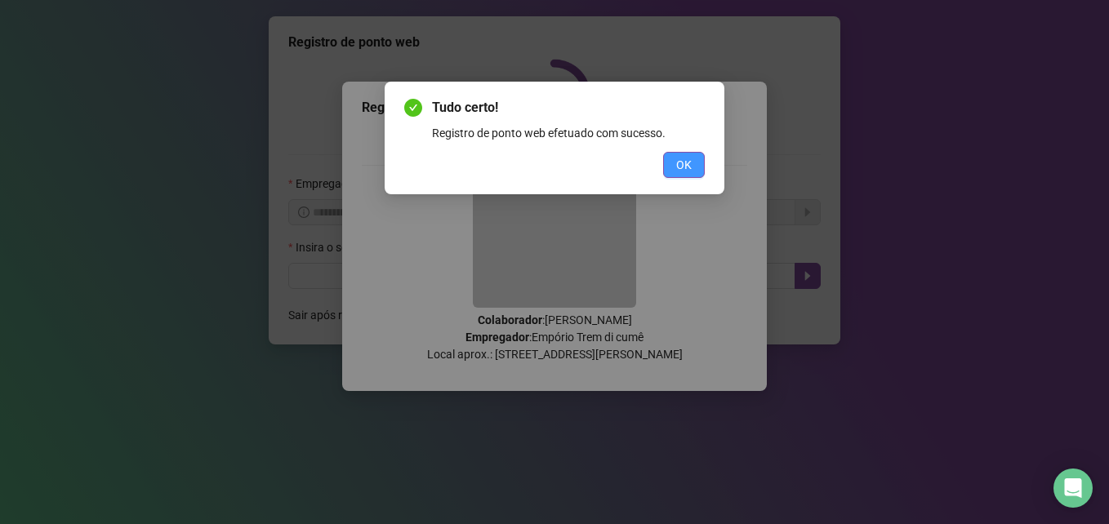
scroll to position [0, 0]
